Goal: Check status: Check status

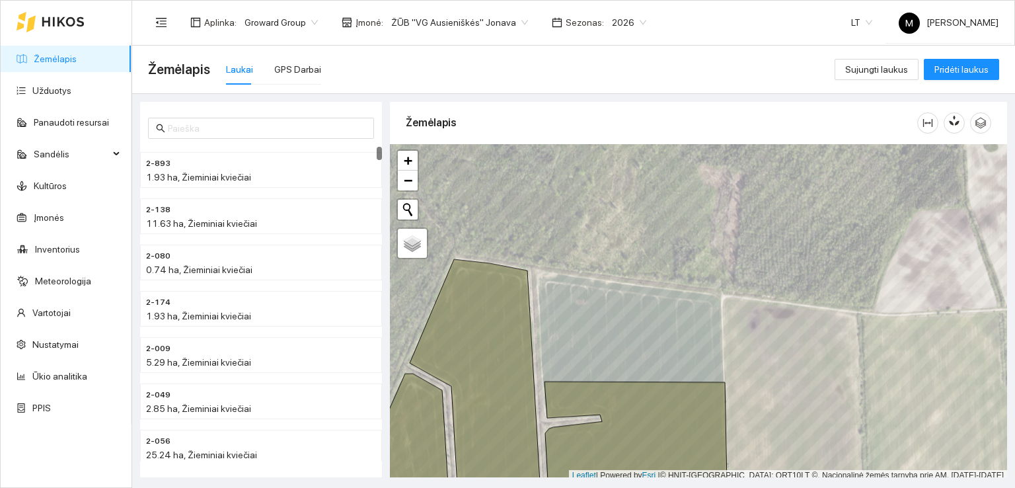
scroll to position [3, 0]
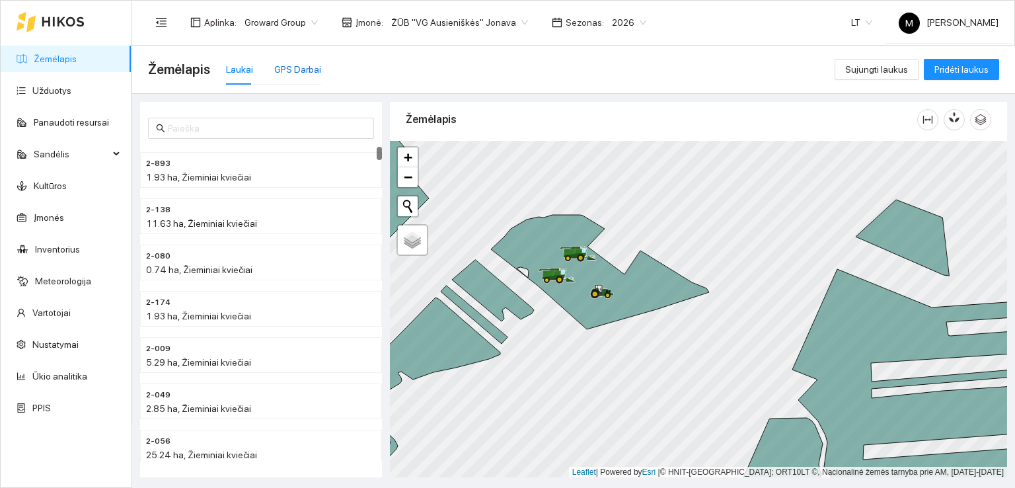
click at [287, 70] on div "GPS Darbai" at bounding box center [297, 69] width 47 height 15
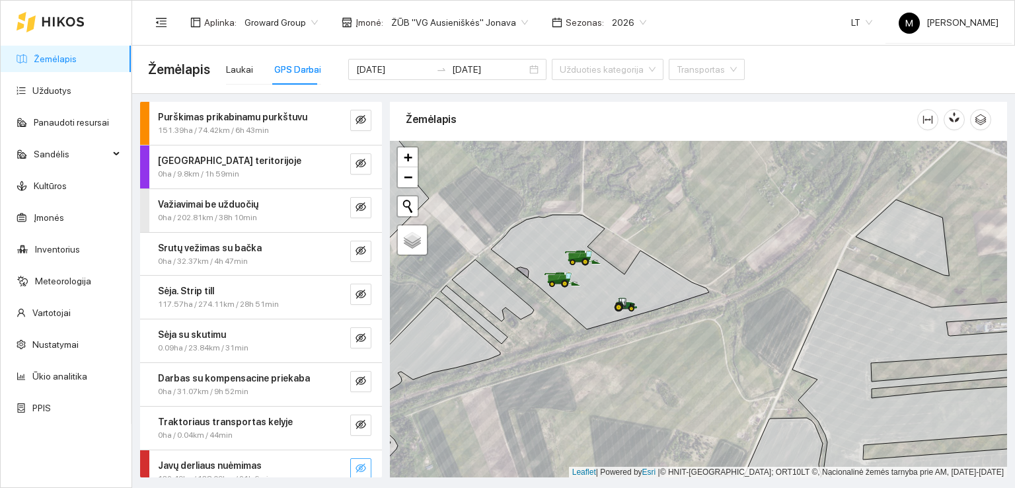
click at [355, 463] on icon "eye-invisible" at bounding box center [360, 467] width 11 height 11
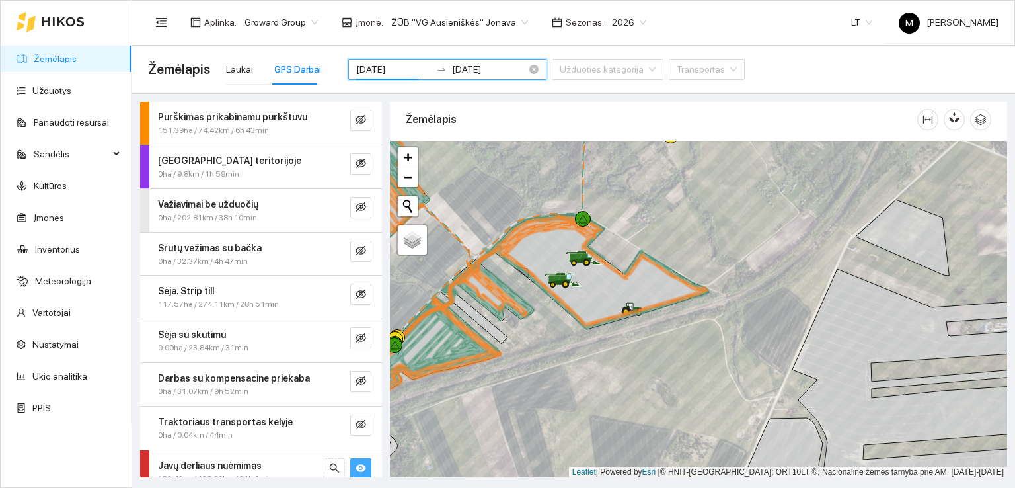
click at [380, 73] on input "[DATE]" at bounding box center [393, 69] width 75 height 15
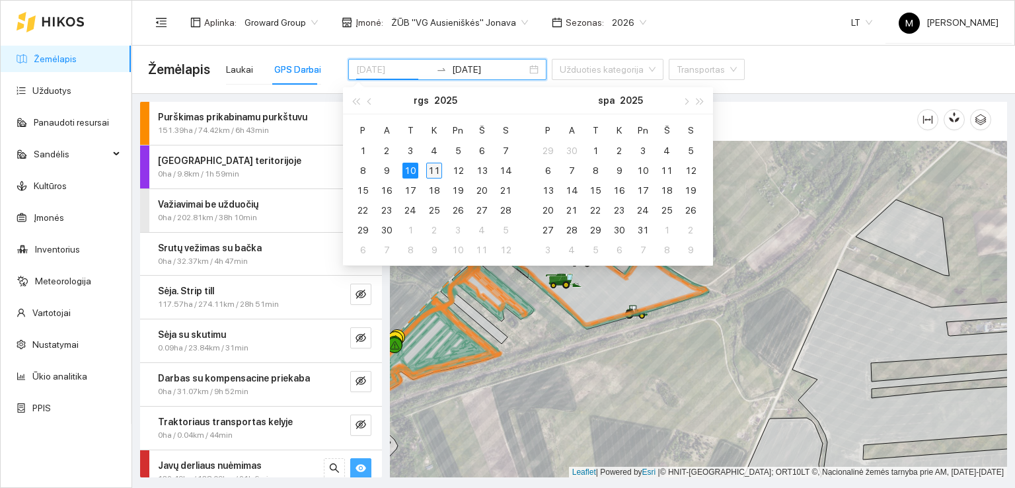
type input "[DATE]"
click at [432, 170] on div "11" at bounding box center [434, 171] width 16 height 16
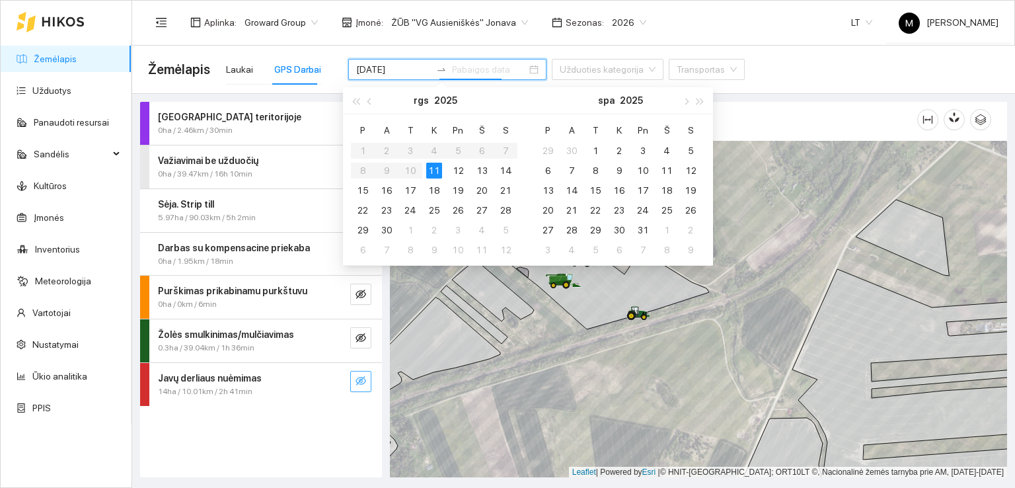
click at [432, 170] on div "11" at bounding box center [434, 171] width 16 height 16
type input "[DATE]"
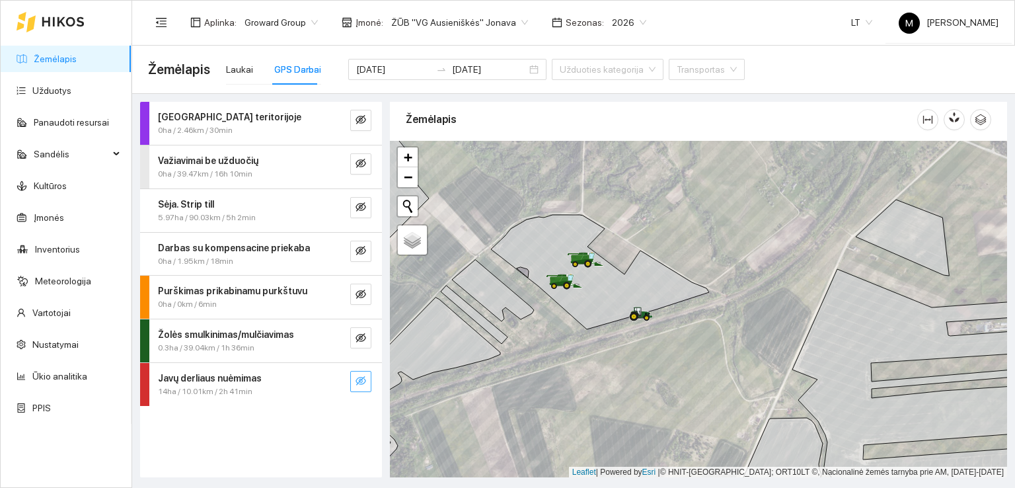
click at [359, 377] on icon "eye-invisible" at bounding box center [360, 380] width 11 height 11
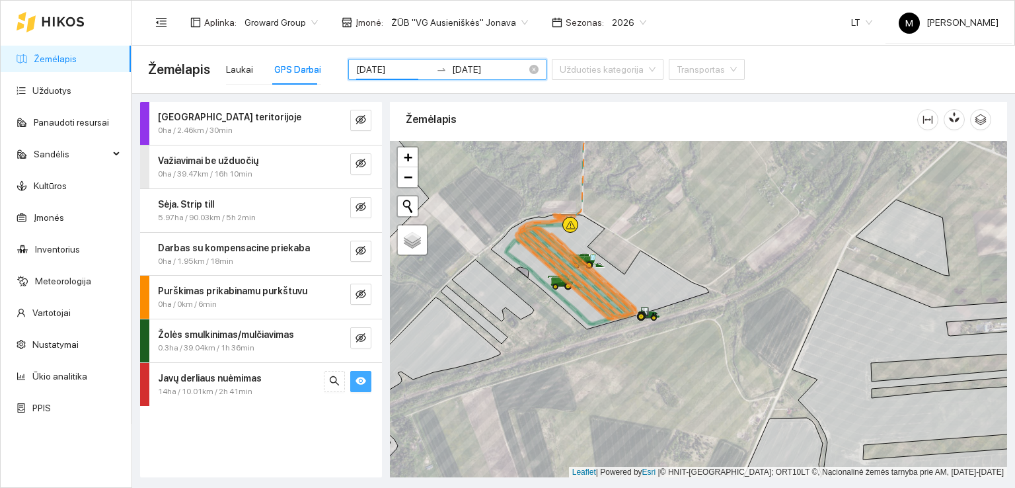
click at [365, 69] on input "[DATE]" at bounding box center [393, 69] width 75 height 15
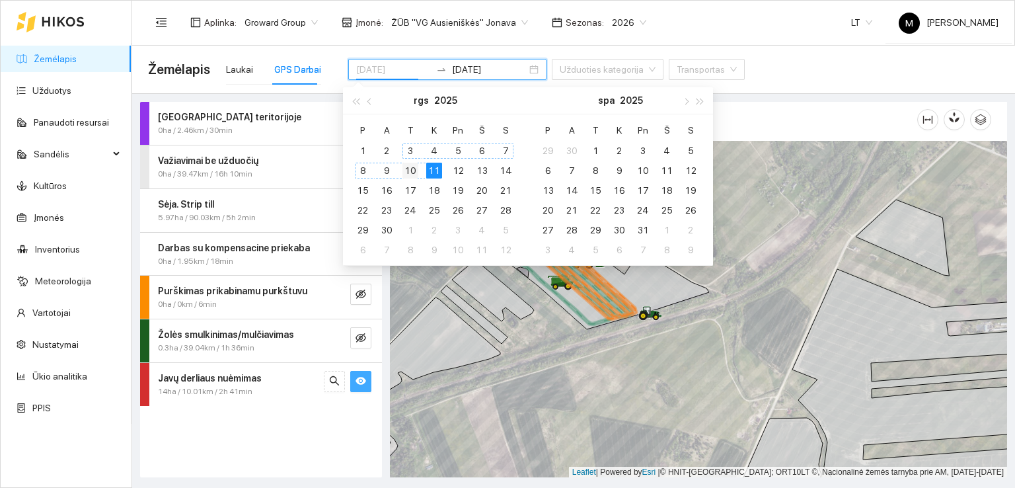
type input "[DATE]"
click at [408, 169] on div "10" at bounding box center [410, 171] width 16 height 16
click at [431, 170] on div "11" at bounding box center [434, 171] width 16 height 16
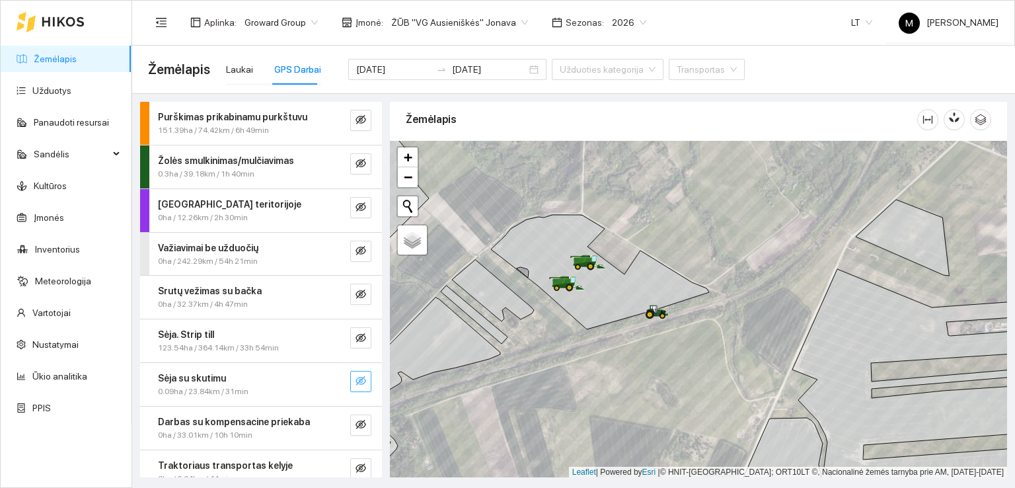
click at [359, 382] on button "button" at bounding box center [360, 381] width 21 height 21
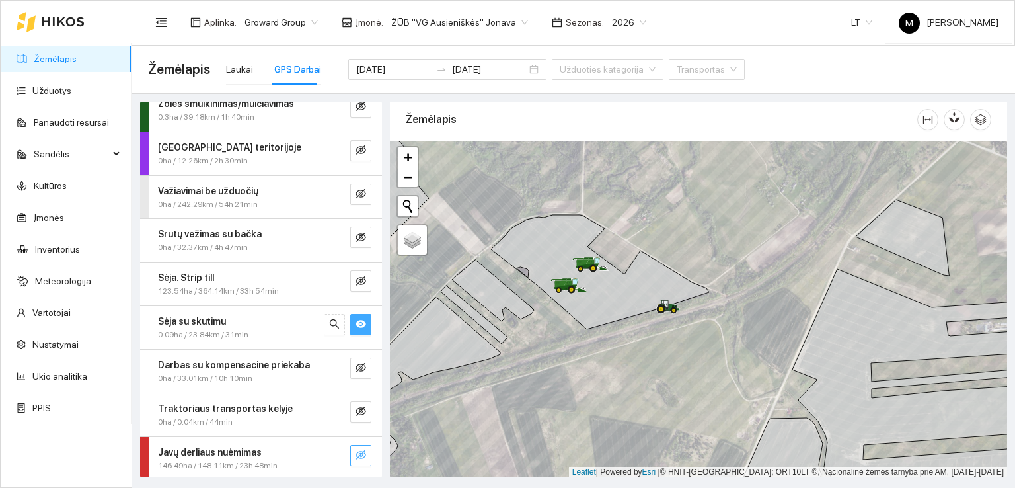
scroll to position [58, 0]
click at [355, 452] on icon "eye-invisible" at bounding box center [360, 453] width 11 height 11
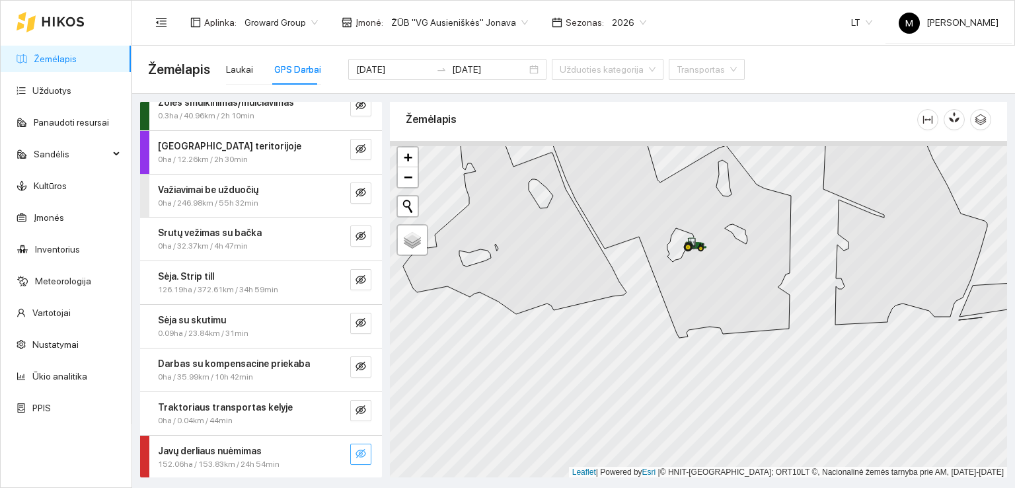
drag, startPoint x: 708, startPoint y: 281, endPoint x: 720, endPoint y: 339, distance: 59.3
click at [720, 338] on icon at bounding box center [672, 241] width 238 height 192
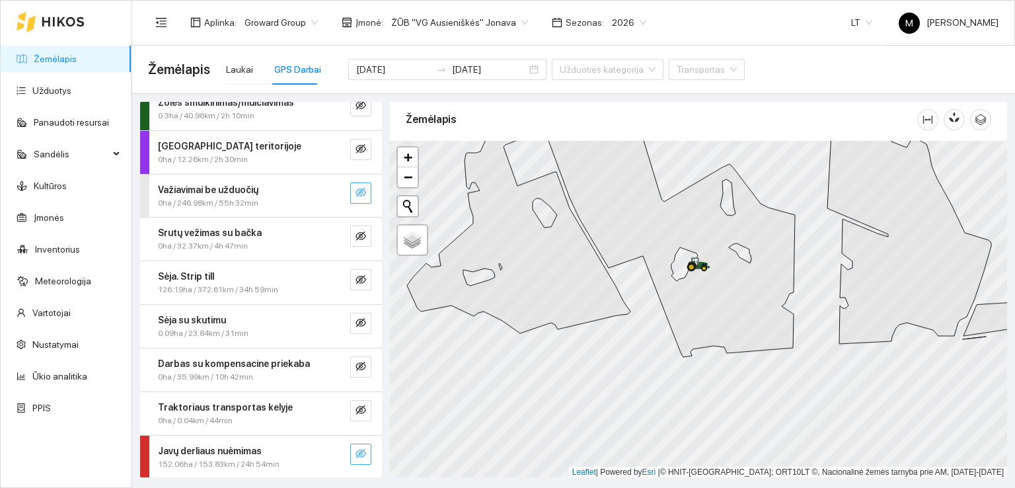
click at [355, 191] on icon "eye-invisible" at bounding box center [360, 192] width 11 height 11
click at [355, 191] on icon "eye" at bounding box center [360, 192] width 11 height 8
drag, startPoint x: 304, startPoint y: 233, endPoint x: 300, endPoint y: 290, distance: 57.0
click at [300, 290] on div "Purškimas prikabinamu purkštuvu 151.39ha / 74.42km / 6h 49min Žolės smulkinimas…" at bounding box center [261, 261] width 242 height 434
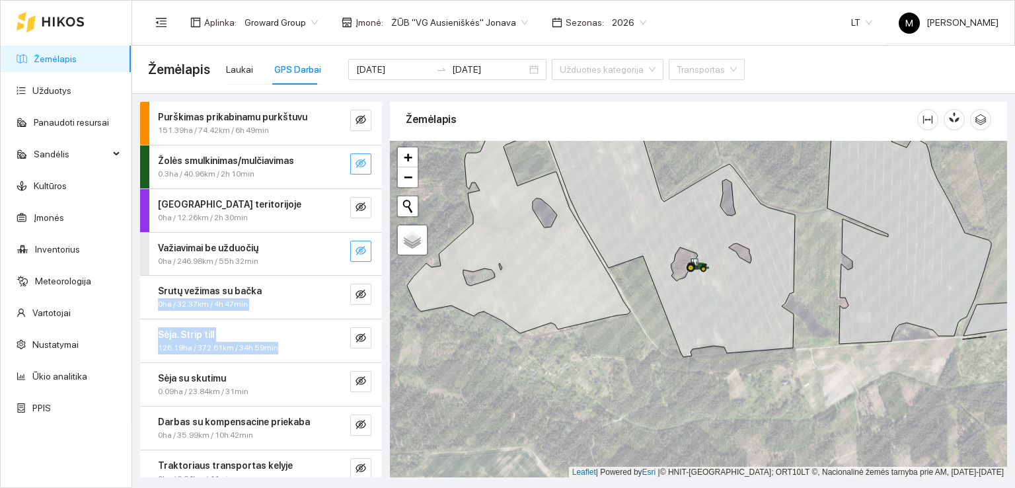
click at [355, 164] on icon "eye-invisible" at bounding box center [360, 163] width 11 height 9
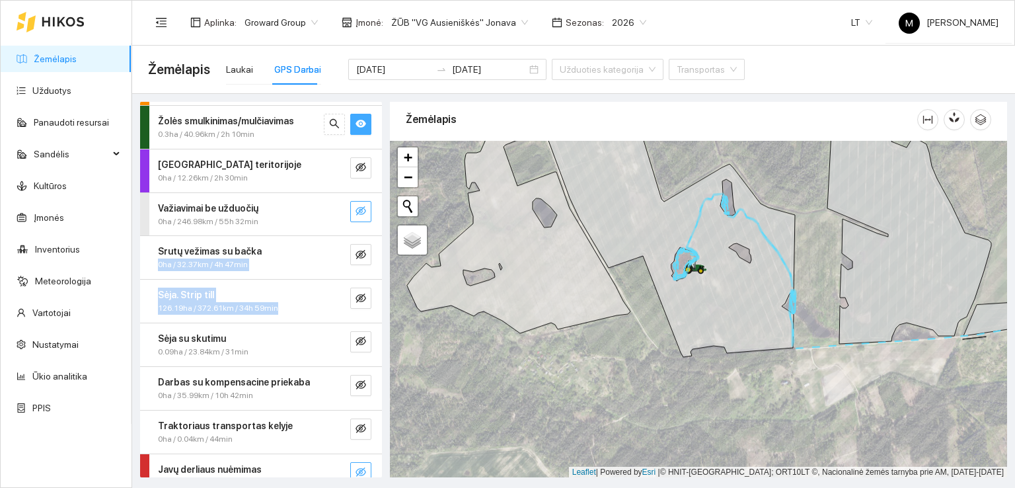
scroll to position [58, 0]
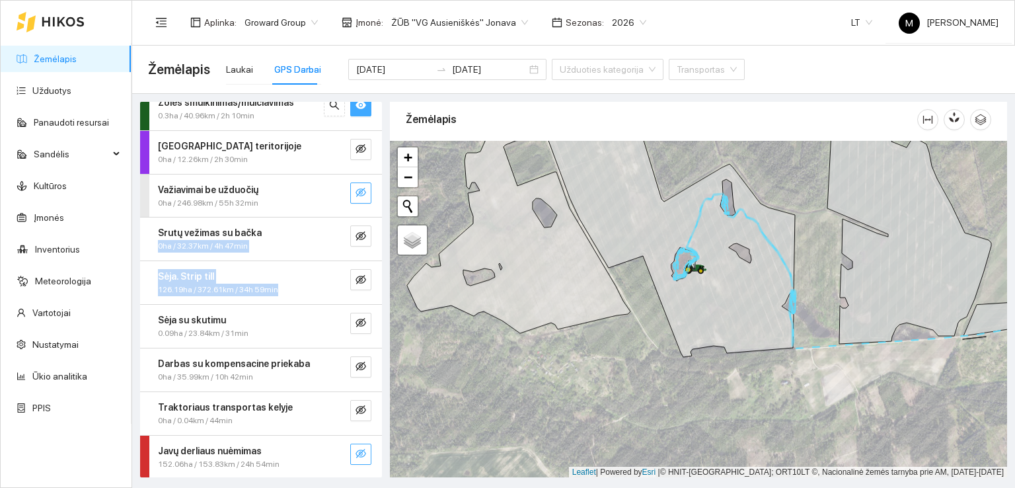
click at [355, 451] on icon "eye-invisible" at bounding box center [360, 453] width 11 height 11
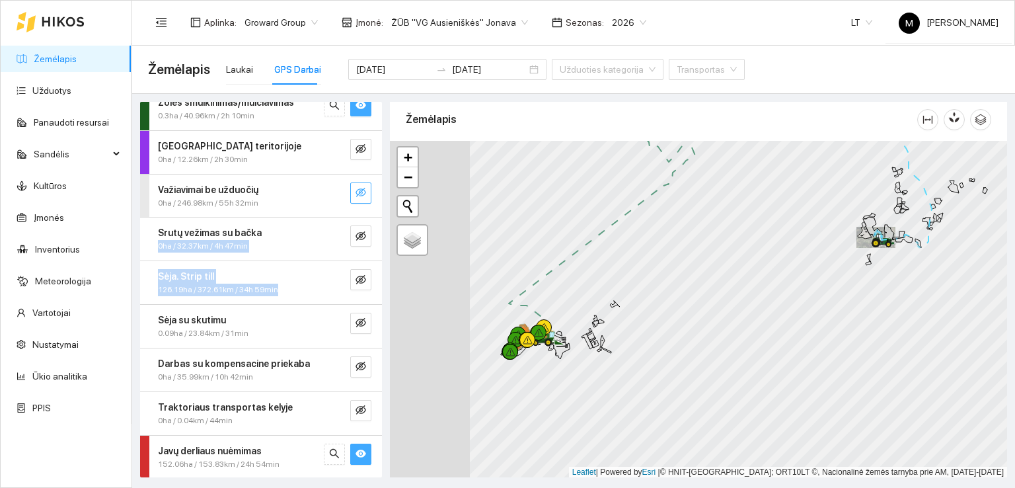
drag, startPoint x: 457, startPoint y: 365, endPoint x: 599, endPoint y: 350, distance: 142.8
click at [600, 349] on icon at bounding box center [599, 349] width 5 height 3
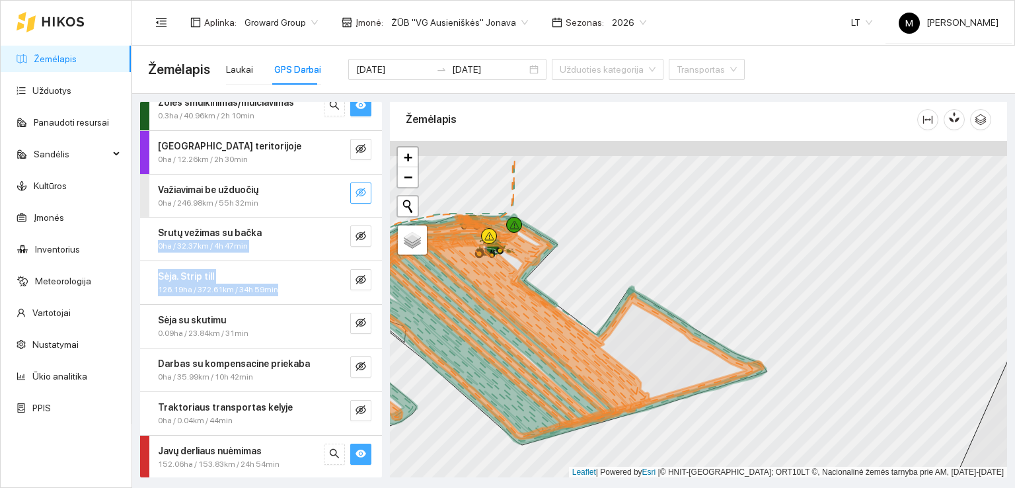
drag, startPoint x: 527, startPoint y: 303, endPoint x: 575, endPoint y: 379, distance: 89.4
click at [574, 377] on icon at bounding box center [514, 325] width 271 height 201
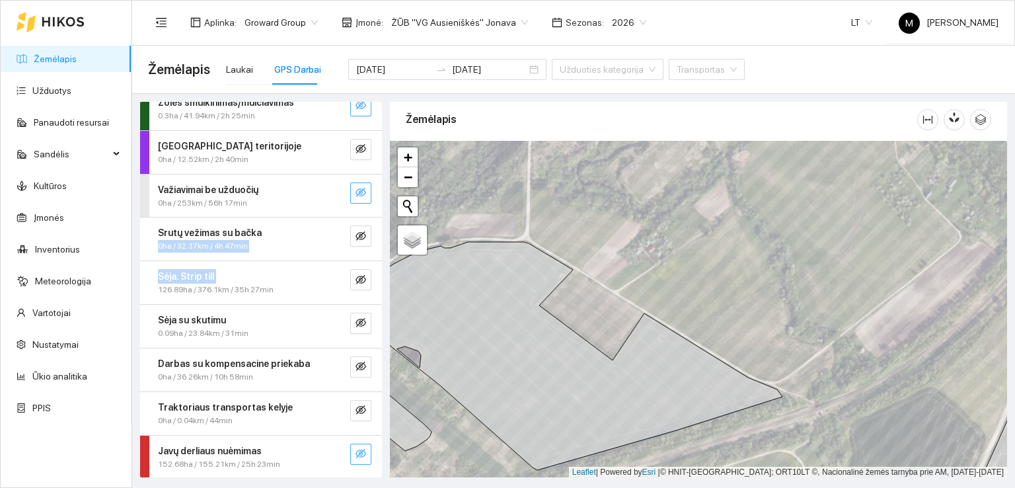
click at [355, 455] on icon "eye-invisible" at bounding box center [360, 453] width 11 height 9
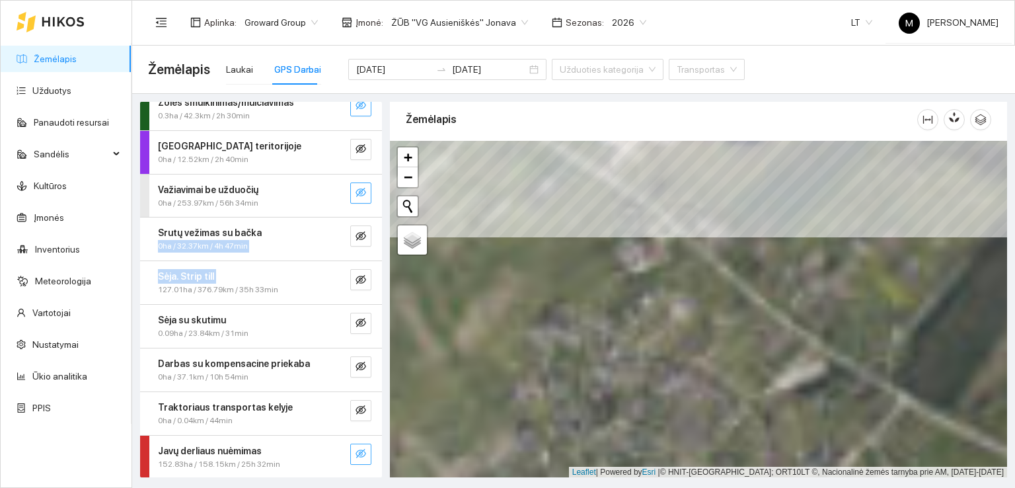
click at [633, 117] on div "Žemėlapis" at bounding box center [698, 285] width 617 height 375
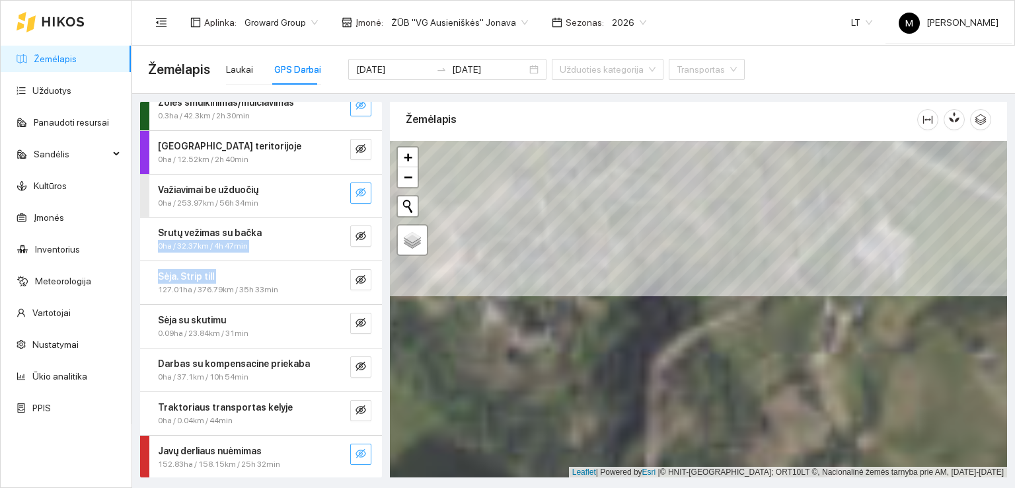
click at [642, 51] on main "Žemėlapis Laukai GPS Darbai [DATE] [DATE] Užduoties kategorija Transportas Purš…" at bounding box center [573, 267] width 883 height 442
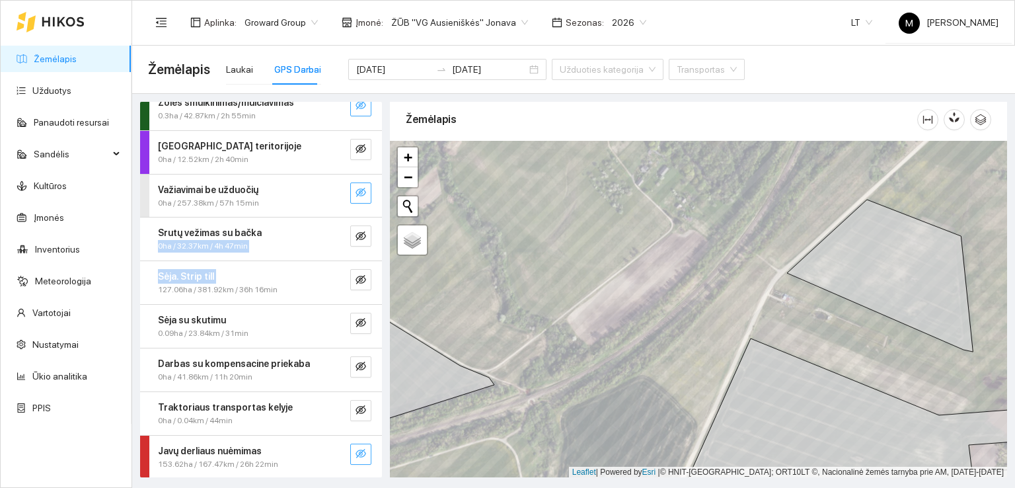
click at [355, 454] on icon "eye-invisible" at bounding box center [360, 453] width 11 height 9
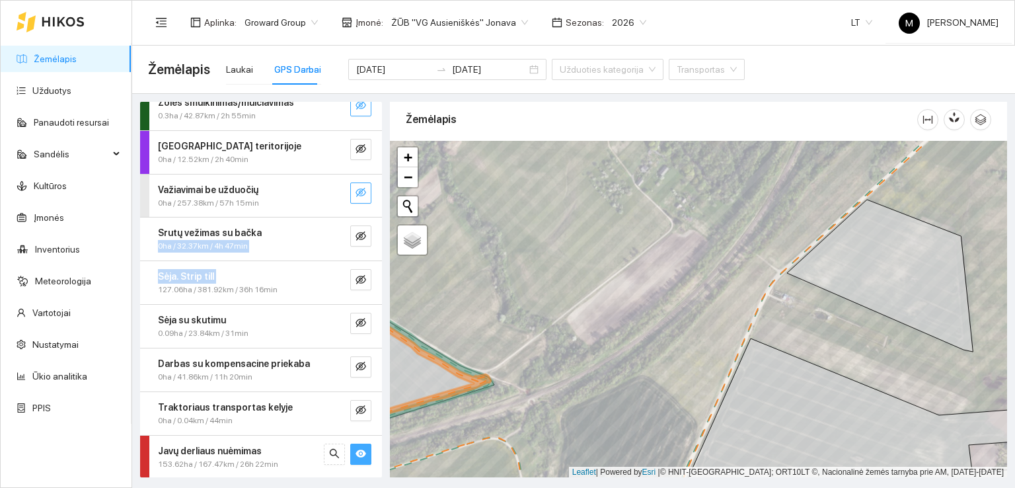
click at [355, 454] on icon "eye" at bounding box center [360, 453] width 11 height 8
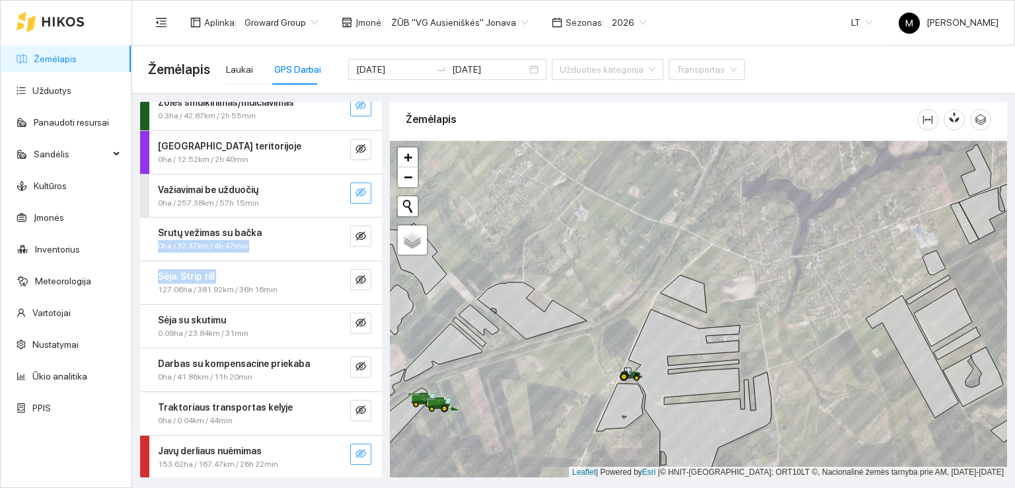
click at [355, 453] on icon "eye-invisible" at bounding box center [360, 453] width 11 height 9
